Goal: Task Accomplishment & Management: Use online tool/utility

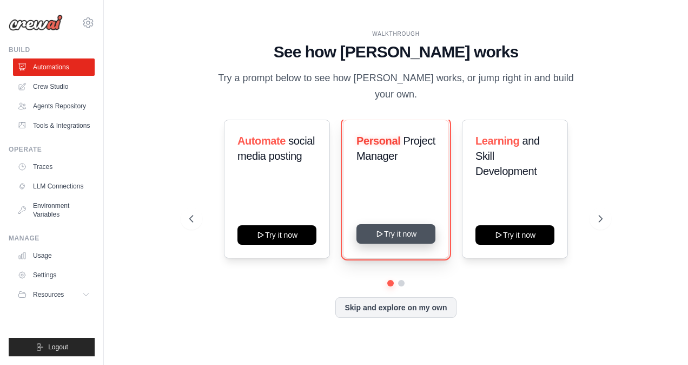
click at [380, 229] on icon at bounding box center [379, 233] width 9 height 9
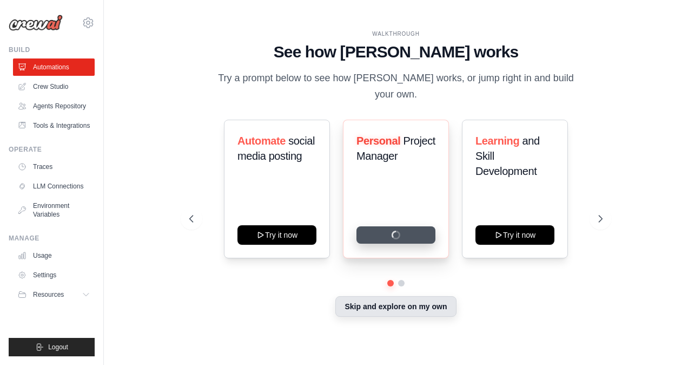
click at [399, 299] on button "Skip and explore on my own" at bounding box center [395, 306] width 121 height 21
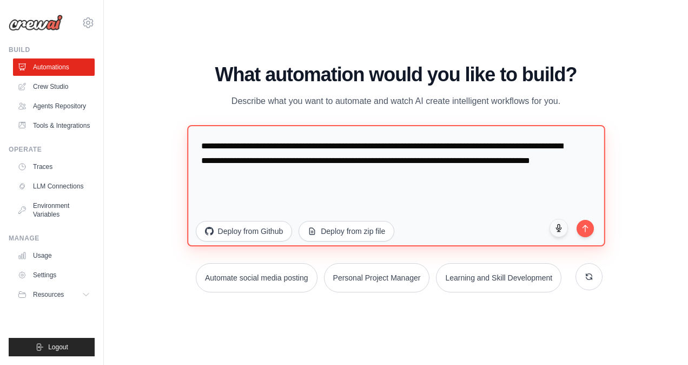
drag, startPoint x: 312, startPoint y: 176, endPoint x: 150, endPoint y: 125, distance: 168.9
click at [150, 125] on div "WALKTHROUGH See how CrewAI works Try a prompt below to see how CrewAI works, or…" at bounding box center [396, 182] width 550 height 343
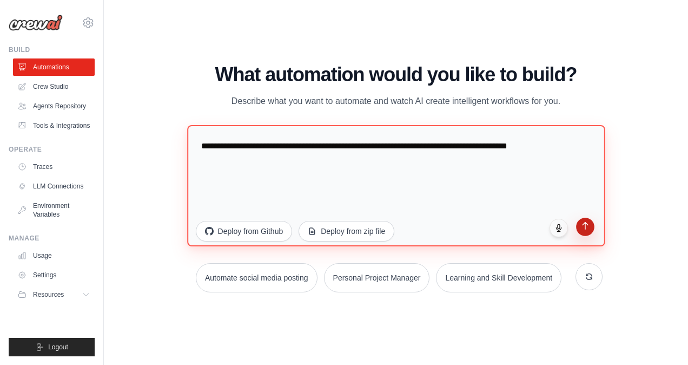
type textarea "**********"
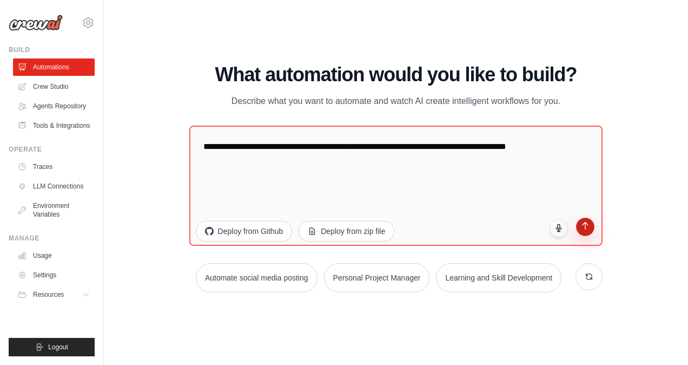
click at [580, 226] on button "submit" at bounding box center [586, 226] width 18 height 18
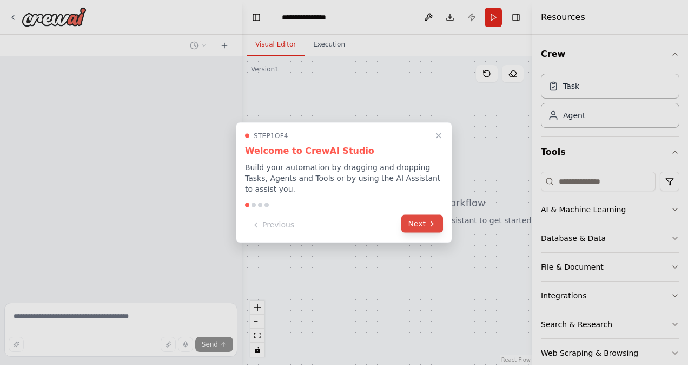
click at [422, 216] on button "Next" at bounding box center [422, 224] width 42 height 18
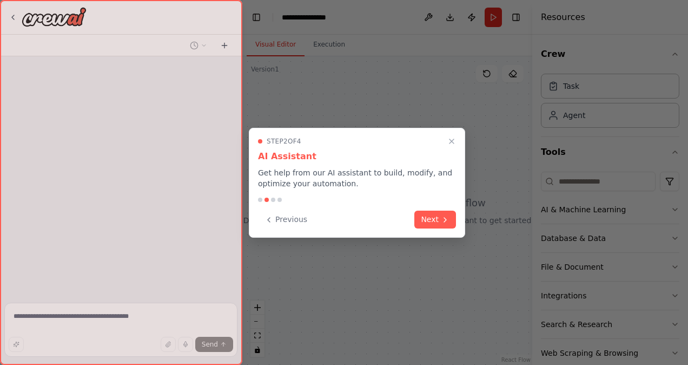
click at [422, 216] on button "Next" at bounding box center [435, 219] width 42 height 18
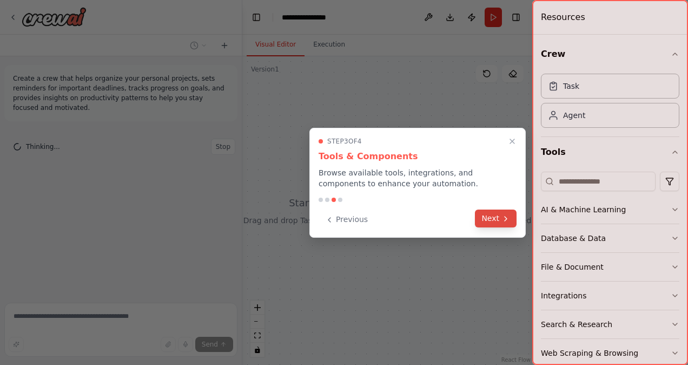
click at [491, 221] on button "Next" at bounding box center [496, 218] width 42 height 18
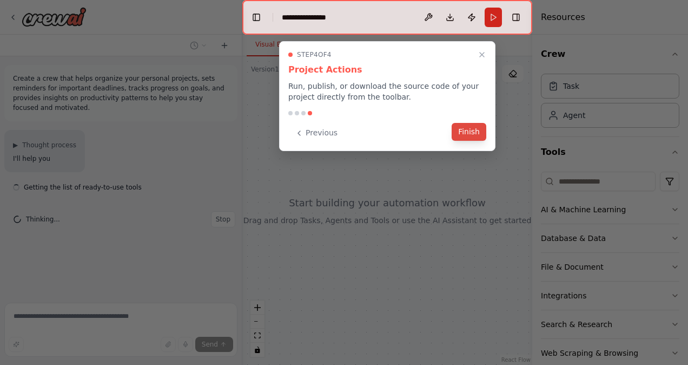
click at [475, 130] on button "Finish" at bounding box center [469, 132] width 35 height 18
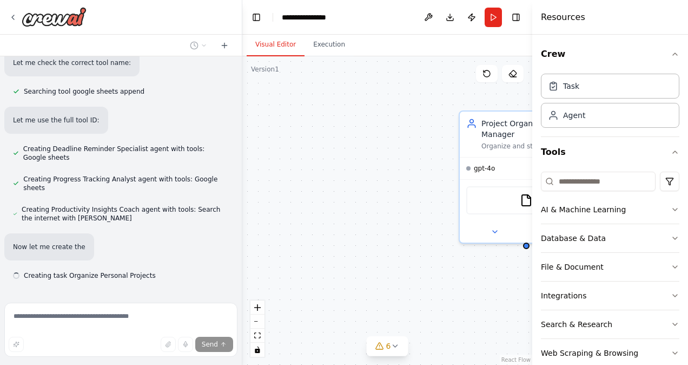
scroll to position [507, 0]
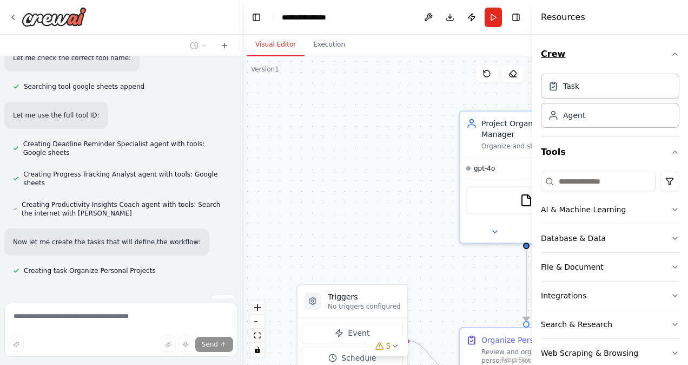
click at [671, 54] on icon "button" at bounding box center [675, 54] width 9 height 9
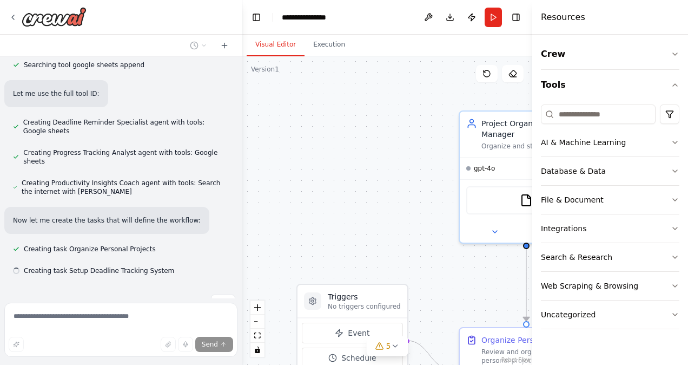
scroll to position [529, 0]
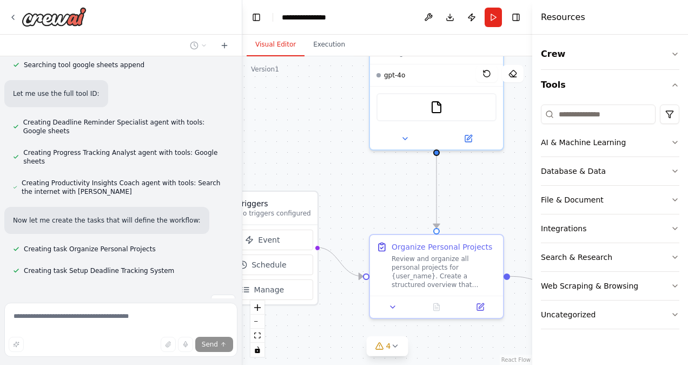
drag, startPoint x: 383, startPoint y: 200, endPoint x: 292, endPoint y: 93, distance: 140.5
click at [292, 93] on div ".deletable-edge-delete-btn { width: 20px; height: 20px; border: 0px solid #ffff…" at bounding box center [387, 210] width 290 height 308
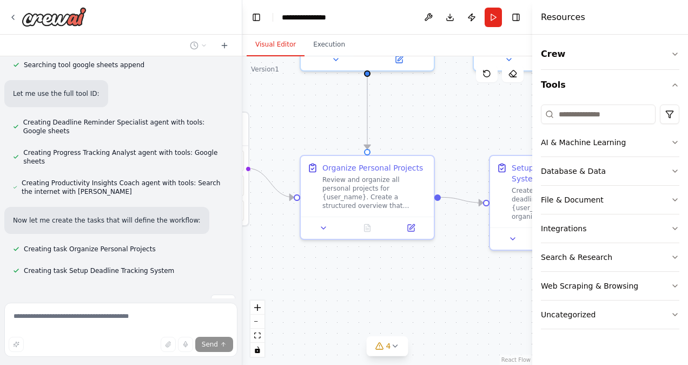
drag, startPoint x: 353, startPoint y: 157, endPoint x: 267, endPoint y: 65, distance: 125.5
click at [268, 66] on div "Version 1 Show Tools Hide Agents .deletable-edge-delete-btn { width: 20px; heig…" at bounding box center [387, 210] width 290 height 308
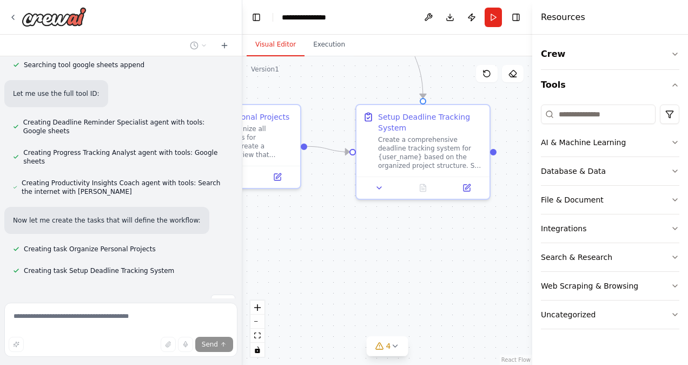
drag, startPoint x: 411, startPoint y: 280, endPoint x: 287, endPoint y: 253, distance: 127.3
click at [290, 254] on div ".deletable-edge-delete-btn { width: 20px; height: 20px; border: 0px solid #ffff…" at bounding box center [387, 210] width 290 height 308
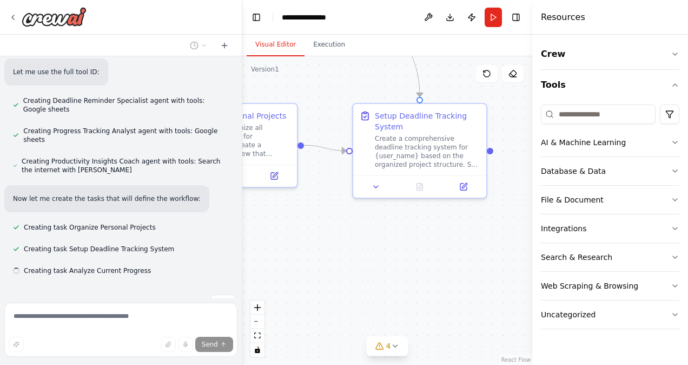
scroll to position [551, 0]
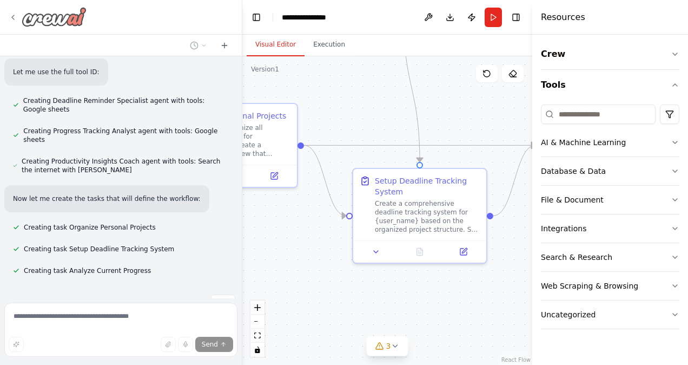
click at [15, 17] on icon at bounding box center [13, 17] width 9 height 9
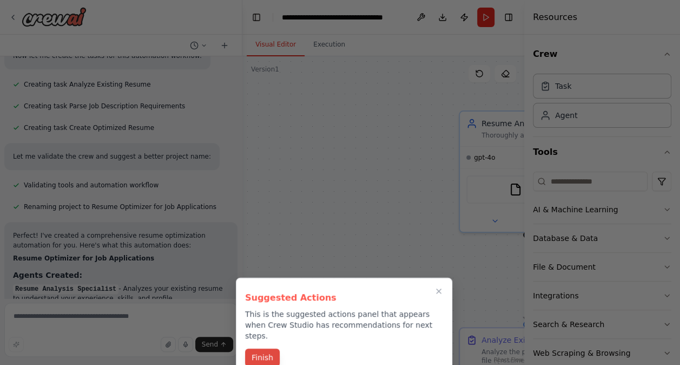
click at [262, 348] on button "Finish" at bounding box center [262, 357] width 35 height 18
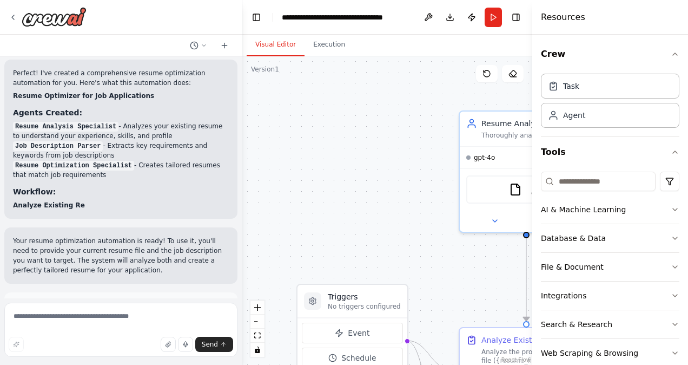
scroll to position [501, 0]
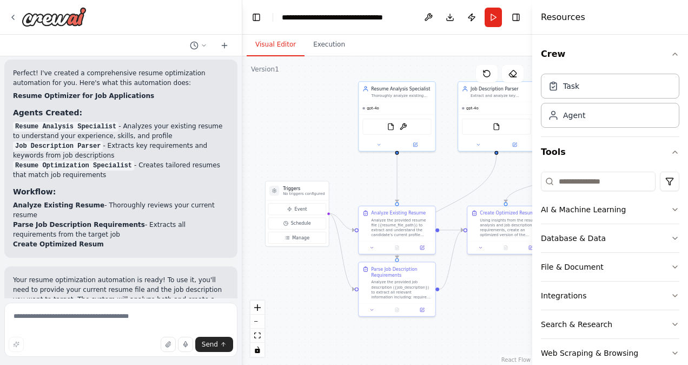
drag, startPoint x: 370, startPoint y: 201, endPoint x: 288, endPoint y: 106, distance: 125.8
click at [288, 106] on div ".deletable-edge-delete-btn { width: 20px; height: 20px; border: 0px solid #ffff…" at bounding box center [387, 210] width 290 height 308
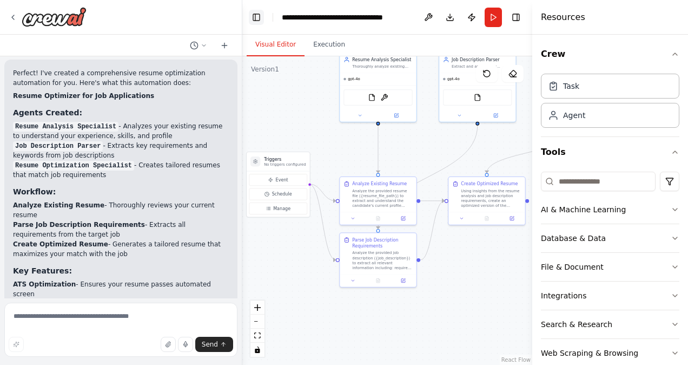
click at [260, 17] on button "Toggle Left Sidebar" at bounding box center [256, 17] width 15 height 15
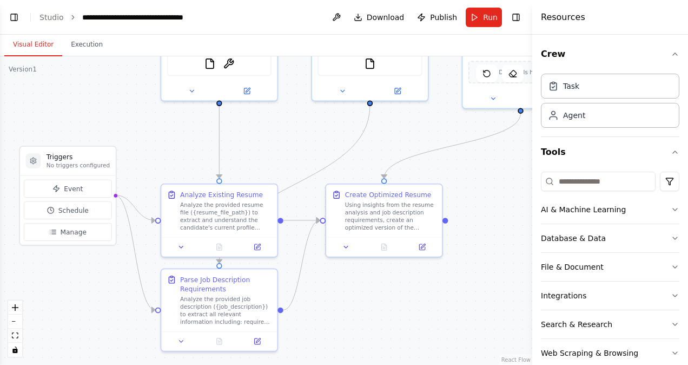
drag, startPoint x: 189, startPoint y: 248, endPoint x: 347, endPoint y: 300, distance: 165.9
click at [347, 300] on div ".deletable-edge-delete-btn { width: 20px; height: 20px; border: 0px solid #ffff…" at bounding box center [266, 210] width 532 height 308
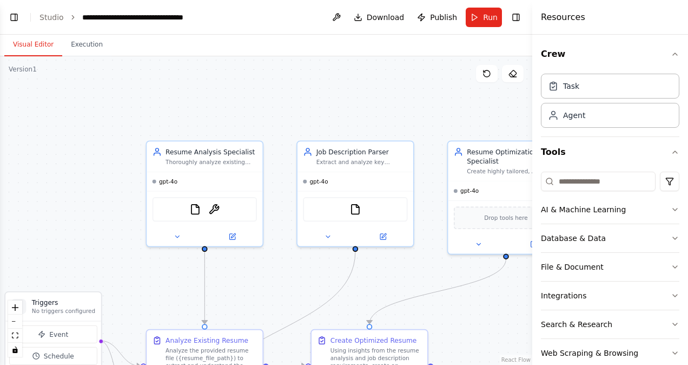
drag, startPoint x: 288, startPoint y: 165, endPoint x: 270, endPoint y: 312, distance: 148.2
click at [270, 312] on div ".deletable-edge-delete-btn { width: 20px; height: 20px; border: 0px solid #ffff…" at bounding box center [266, 210] width 532 height 308
click at [229, 236] on icon at bounding box center [230, 235] width 4 height 4
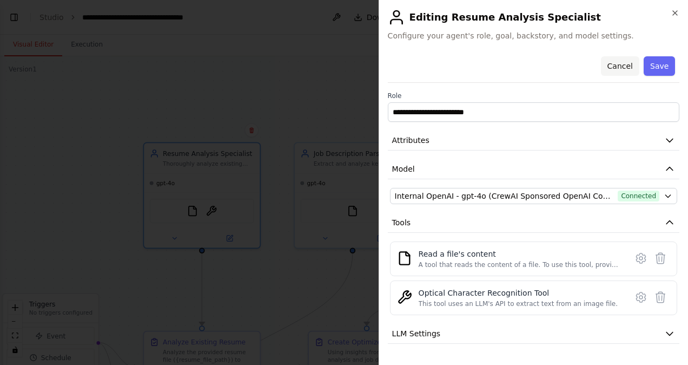
click at [614, 64] on button "Cancel" at bounding box center [619, 65] width 38 height 19
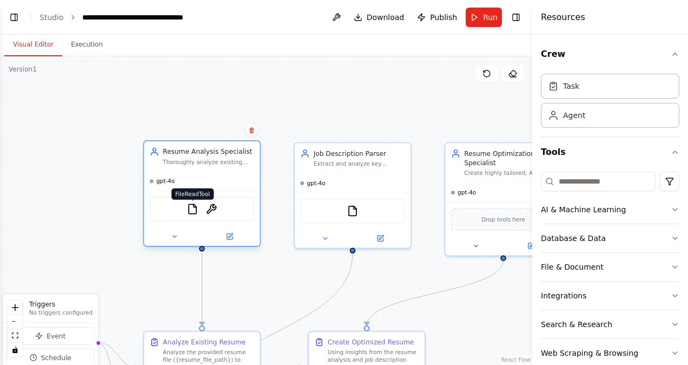
click at [194, 213] on img at bounding box center [192, 208] width 11 height 11
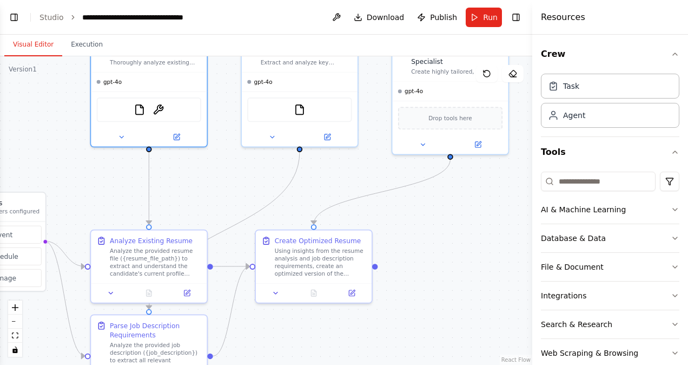
drag, startPoint x: 310, startPoint y: 273, endPoint x: 257, endPoint y: 170, distance: 116.4
click at [257, 170] on div ".deletable-edge-delete-btn { width: 20px; height: 20px; border: 0px solid #ffff…" at bounding box center [266, 210] width 532 height 308
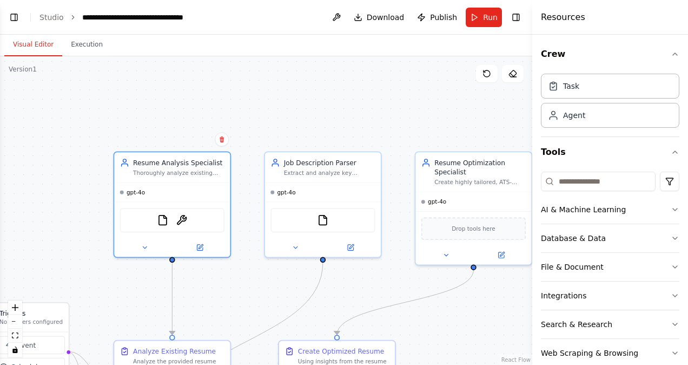
drag, startPoint x: 347, startPoint y: 179, endPoint x: 369, endPoint y: 289, distance: 112.0
click at [371, 288] on div ".deletable-edge-delete-btn { width: 20px; height: 20px; border: 0px solid #ffff…" at bounding box center [266, 210] width 532 height 308
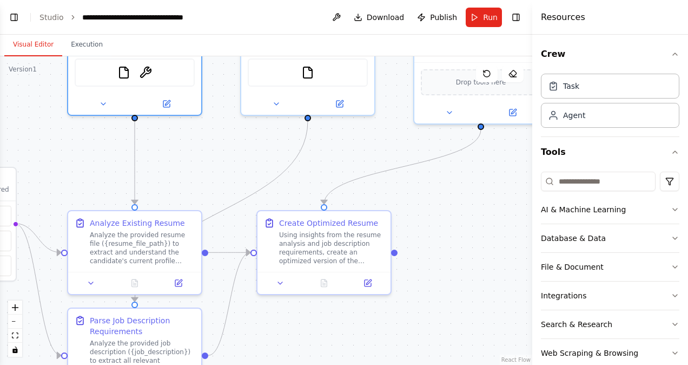
drag, startPoint x: 274, startPoint y: 281, endPoint x: 265, endPoint y: 127, distance: 153.9
click at [265, 128] on div ".deletable-edge-delete-btn { width: 20px; height: 20px; border: 0px solid #ffff…" at bounding box center [266, 210] width 532 height 308
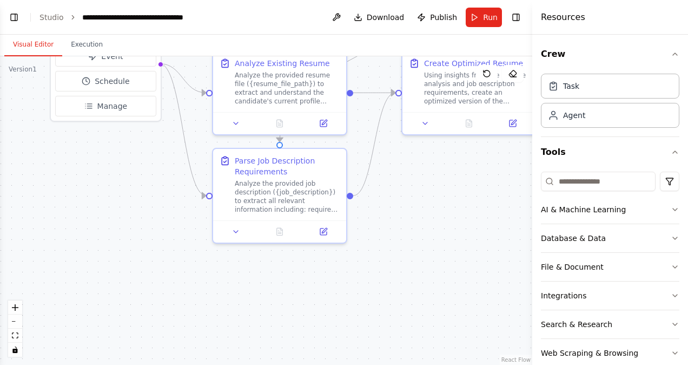
drag, startPoint x: 225, startPoint y: 329, endPoint x: 370, endPoint y: 183, distance: 205.8
click at [370, 183] on div ".deletable-edge-delete-btn { width: 20px; height: 20px; border: 0px solid #ffff…" at bounding box center [266, 210] width 532 height 308
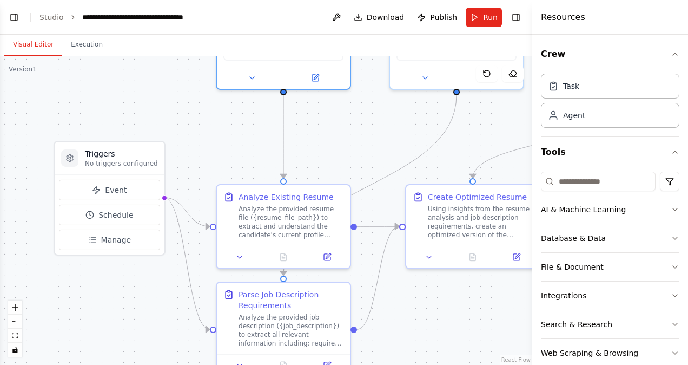
drag, startPoint x: 118, startPoint y: 183, endPoint x: 122, endPoint y: 317, distance: 133.7
click at [122, 317] on div ".deletable-edge-delete-btn { width: 20px; height: 20px; border: 0px solid #ffff…" at bounding box center [266, 210] width 532 height 308
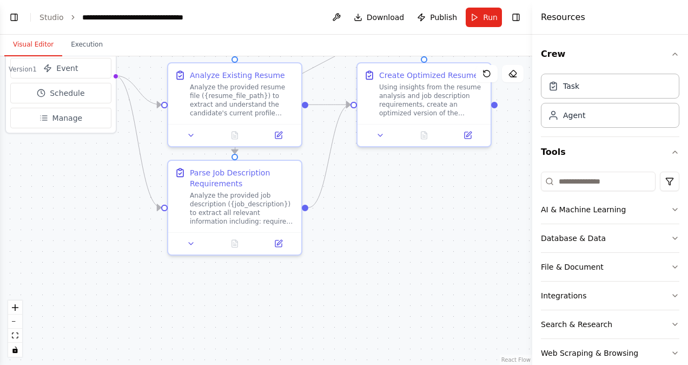
drag, startPoint x: 141, startPoint y: 327, endPoint x: 92, endPoint y: 202, distance: 133.6
click at [92, 202] on div ".deletable-edge-delete-btn { width: 20px; height: 20px; border: 0px solid #ffff…" at bounding box center [266, 210] width 532 height 308
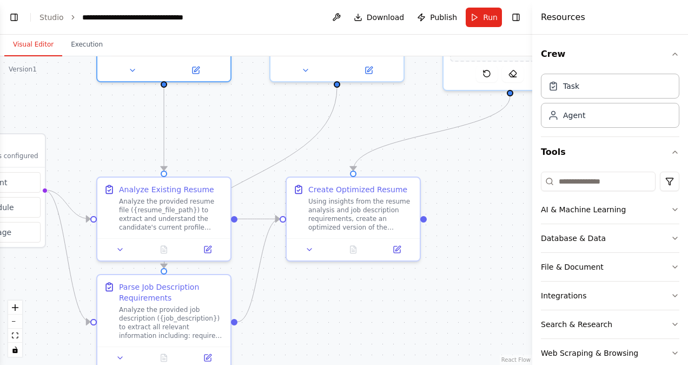
drag, startPoint x: 389, startPoint y: 201, endPoint x: 309, endPoint y: 316, distance: 139.9
click at [316, 318] on div ".deletable-edge-delete-btn { width: 20px; height: 20px; border: 0px solid #ffff…" at bounding box center [266, 210] width 532 height 308
